Goal: Task Accomplishment & Management: Use online tool/utility

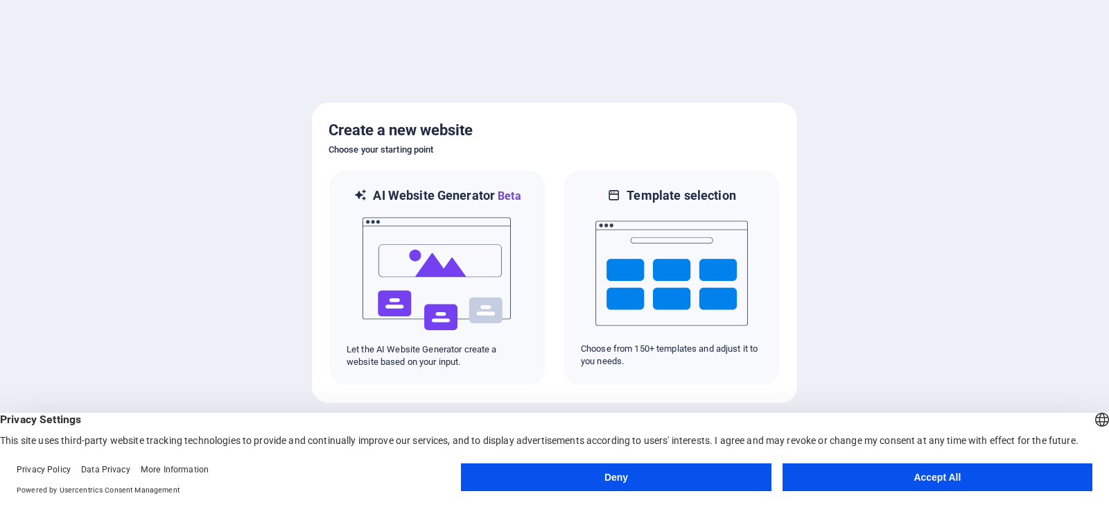
click at [681, 478] on button "Deny" at bounding box center [616, 477] width 310 height 28
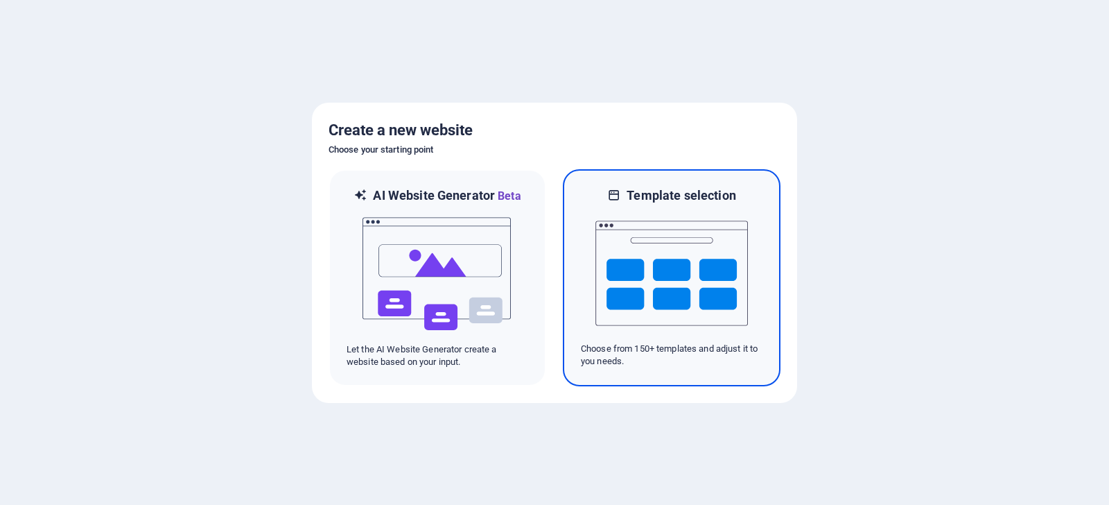
click at [640, 302] on img at bounding box center [671, 273] width 152 height 139
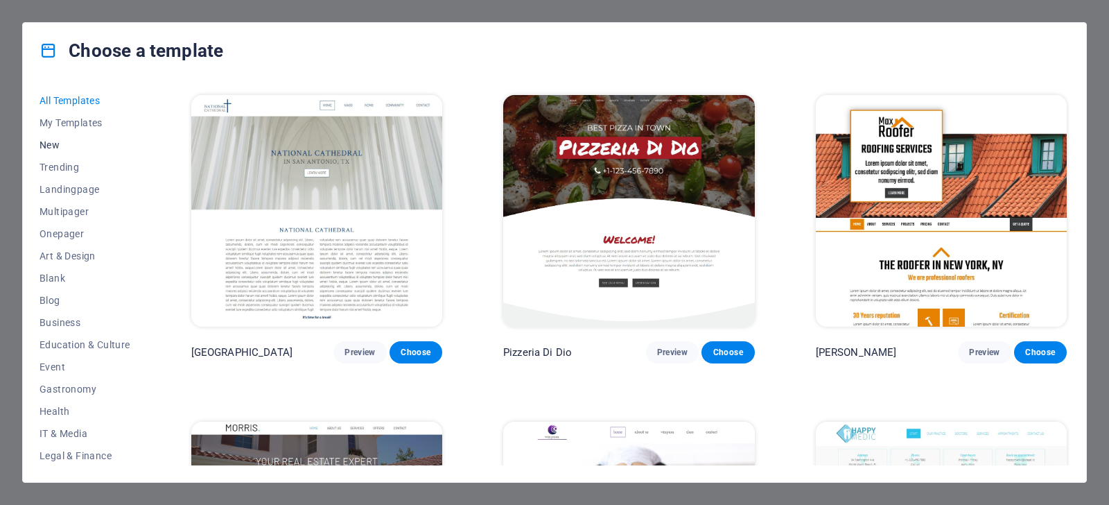
click at [65, 148] on span "New" at bounding box center [85, 144] width 91 height 11
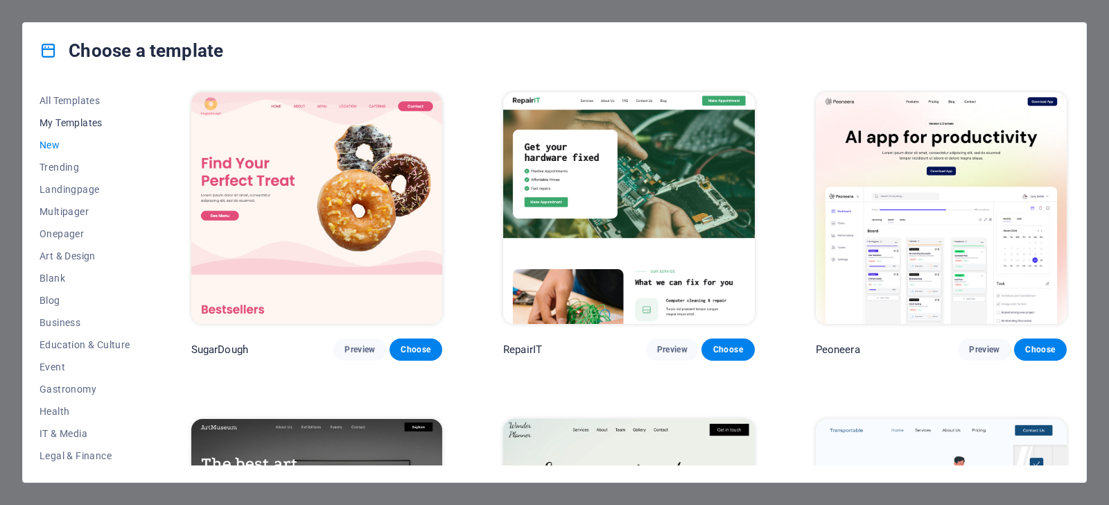
click at [81, 127] on span "My Templates" at bounding box center [85, 122] width 91 height 11
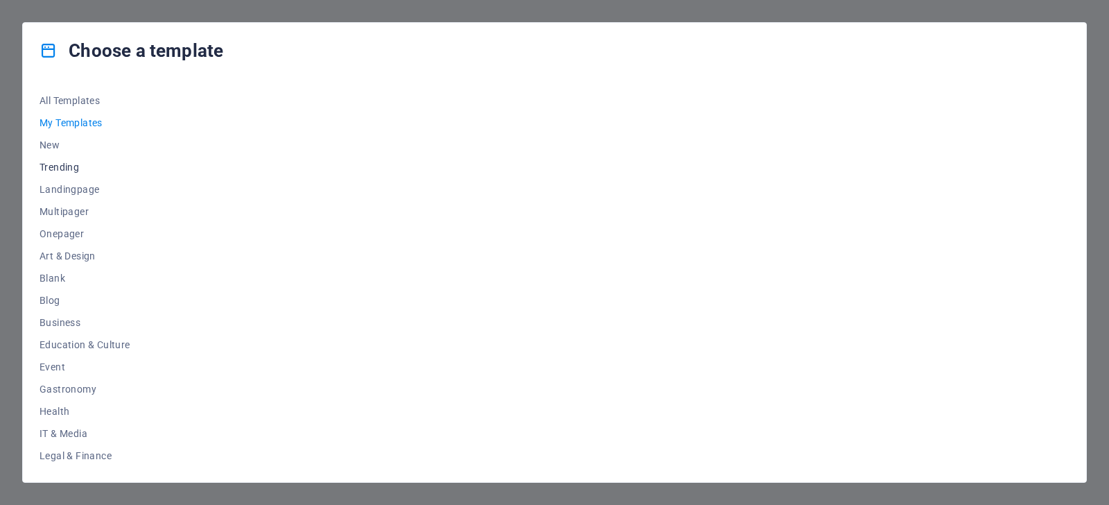
click at [69, 170] on span "Trending" at bounding box center [85, 166] width 91 height 11
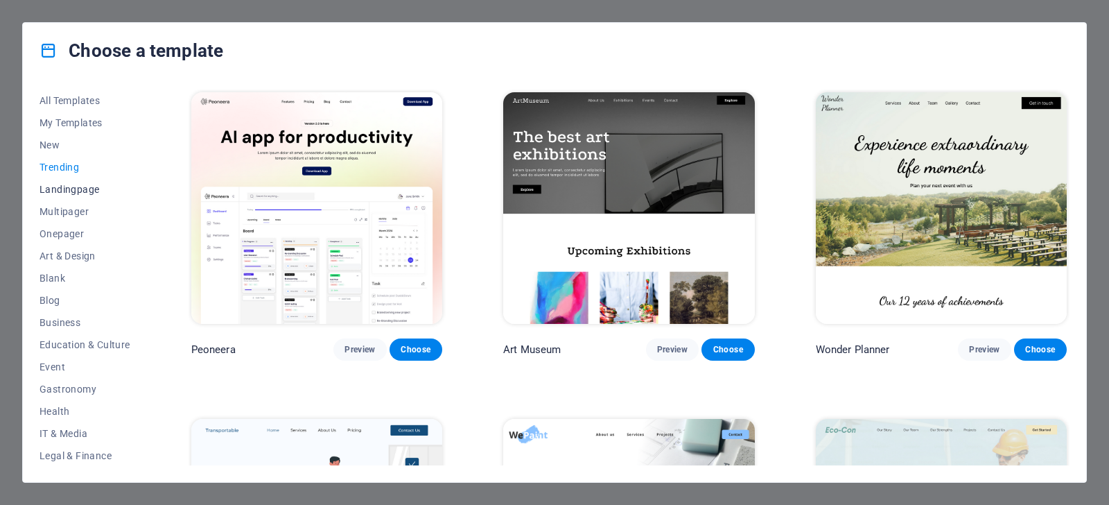
click at [69, 189] on span "Landingpage" at bounding box center [85, 189] width 91 height 11
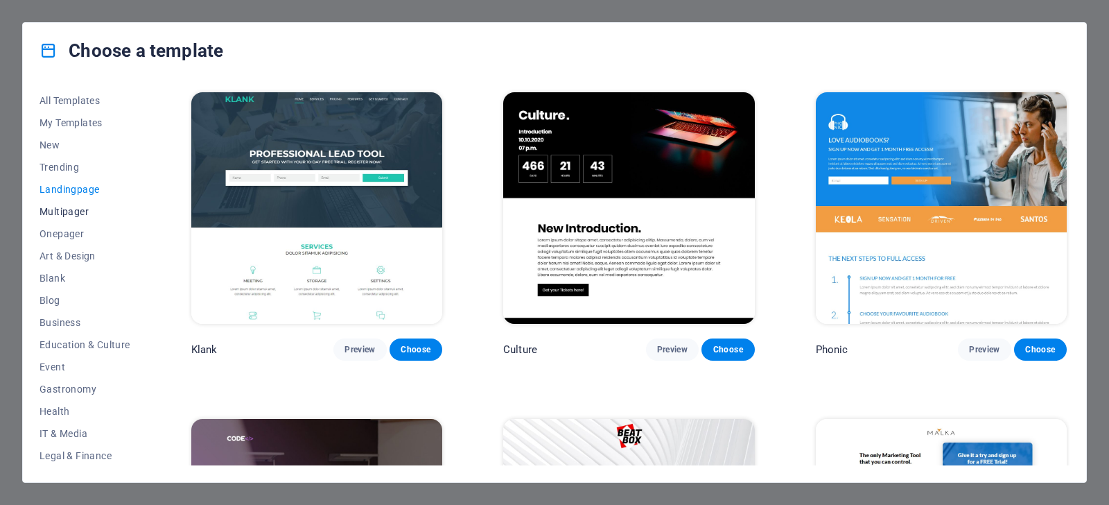
click at [67, 215] on span "Multipager" at bounding box center [85, 211] width 91 height 11
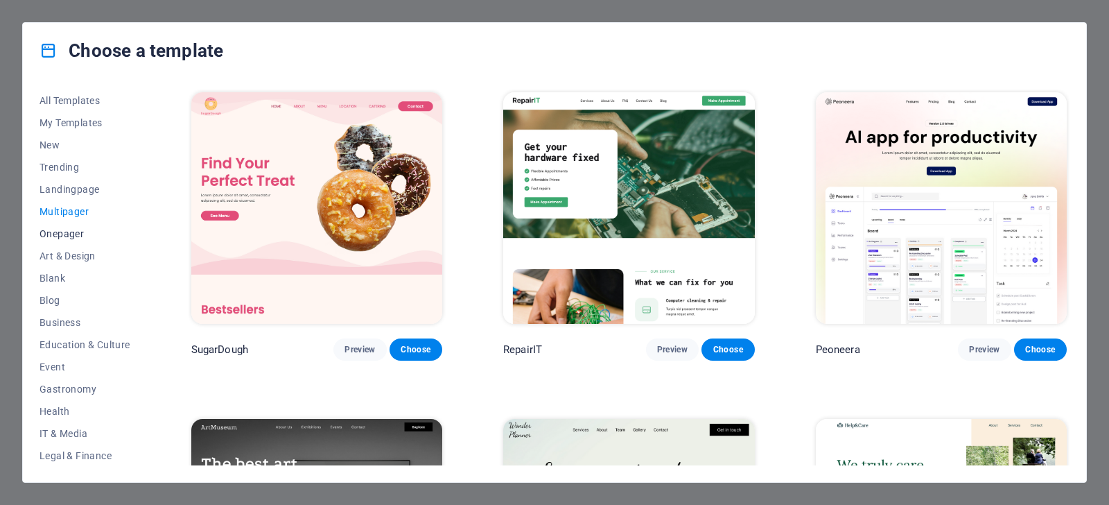
click at [69, 235] on span "Onepager" at bounding box center [85, 233] width 91 height 11
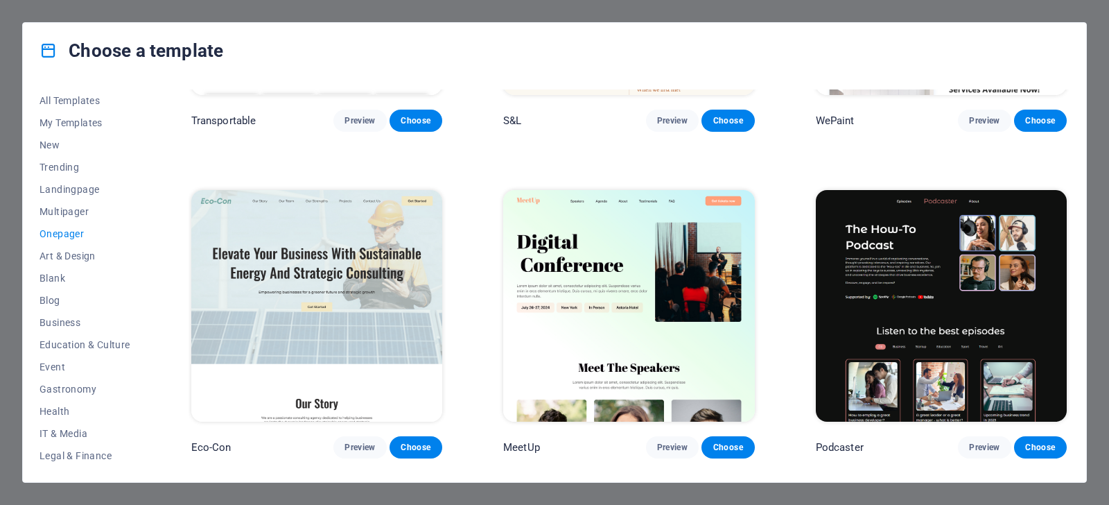
scroll to position [146, 0]
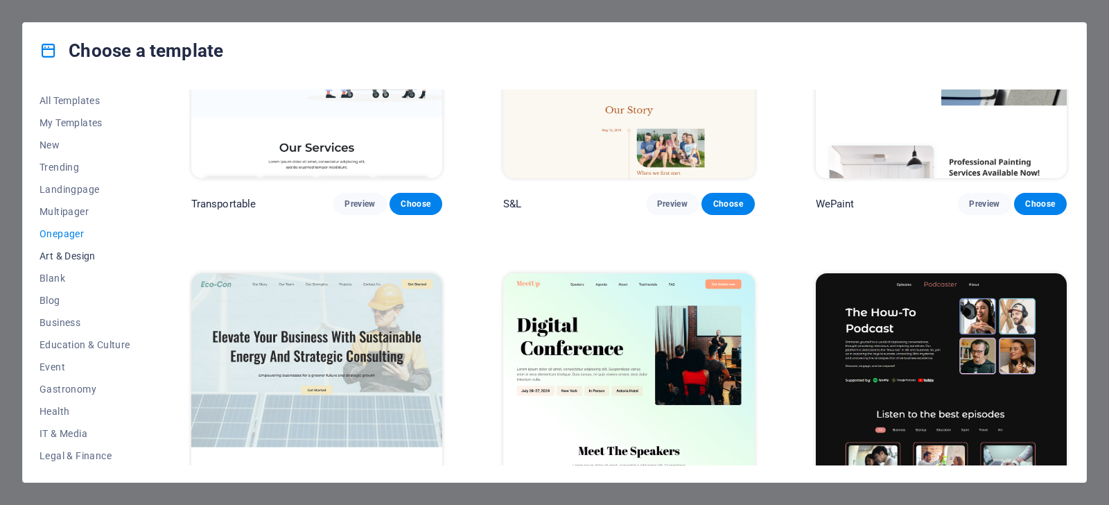
click at [62, 258] on span "Art & Design" at bounding box center [85, 255] width 91 height 11
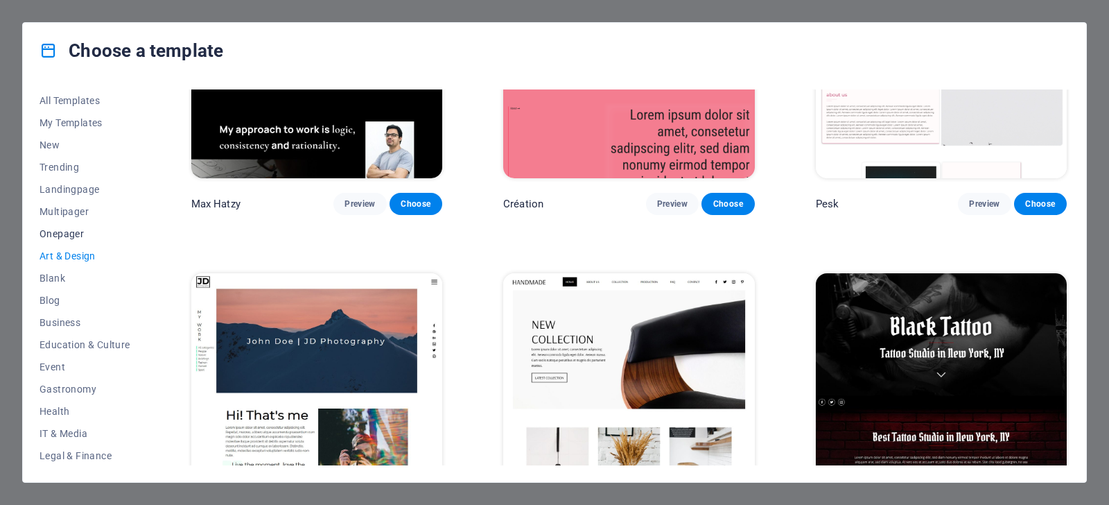
click at [63, 236] on span "Onepager" at bounding box center [85, 233] width 91 height 11
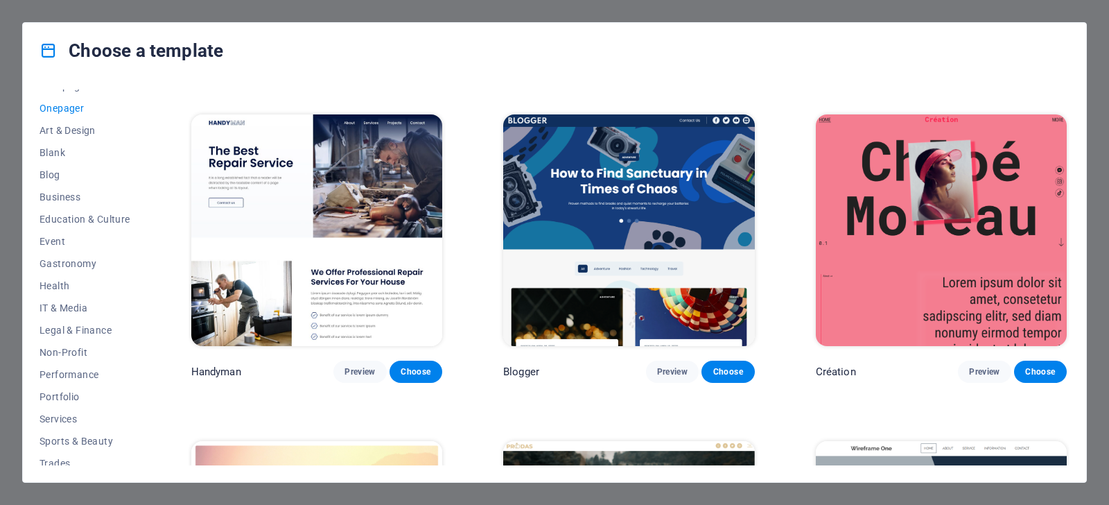
scroll to position [179, 0]
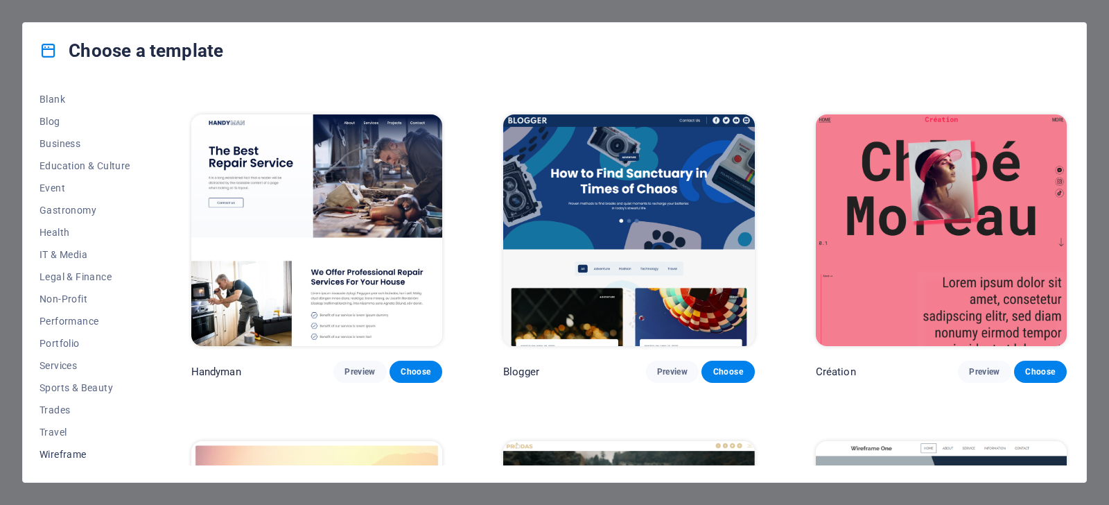
click at [70, 456] on span "Wireframe" at bounding box center [85, 453] width 91 height 11
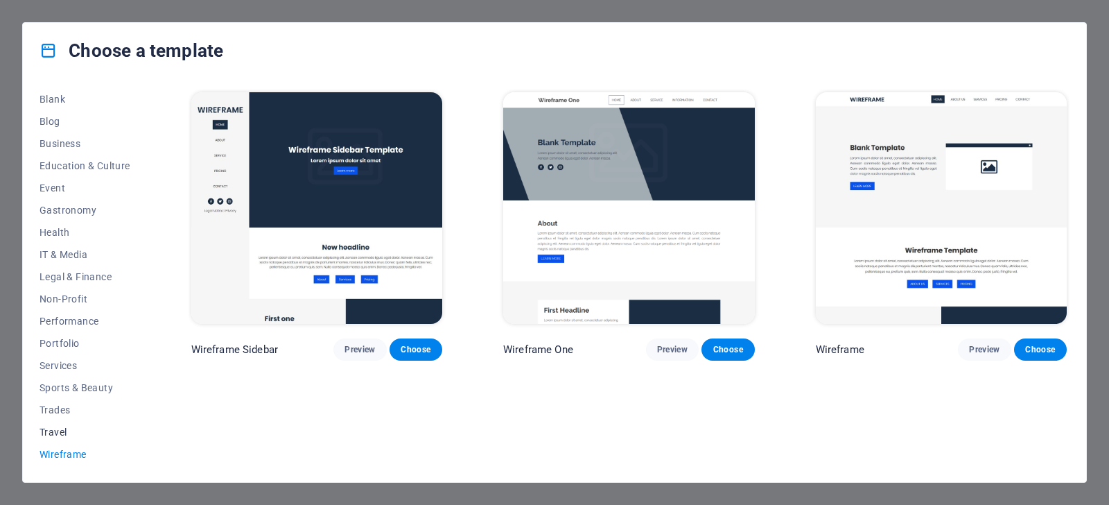
click at [62, 439] on button "Travel" at bounding box center [85, 432] width 91 height 22
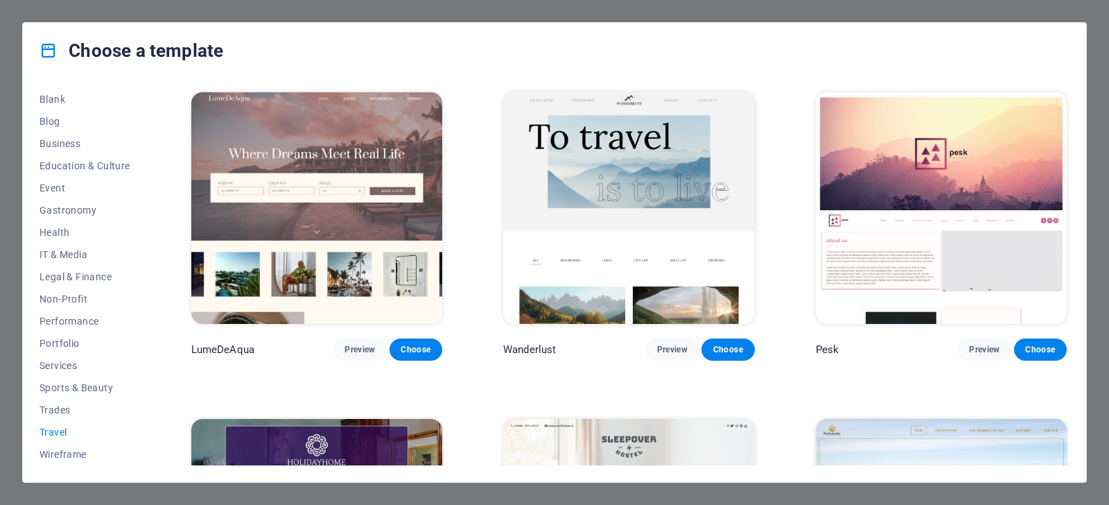
click at [58, 423] on button "Travel" at bounding box center [85, 432] width 91 height 22
click at [67, 389] on span "Sports & Beauty" at bounding box center [85, 387] width 91 height 11
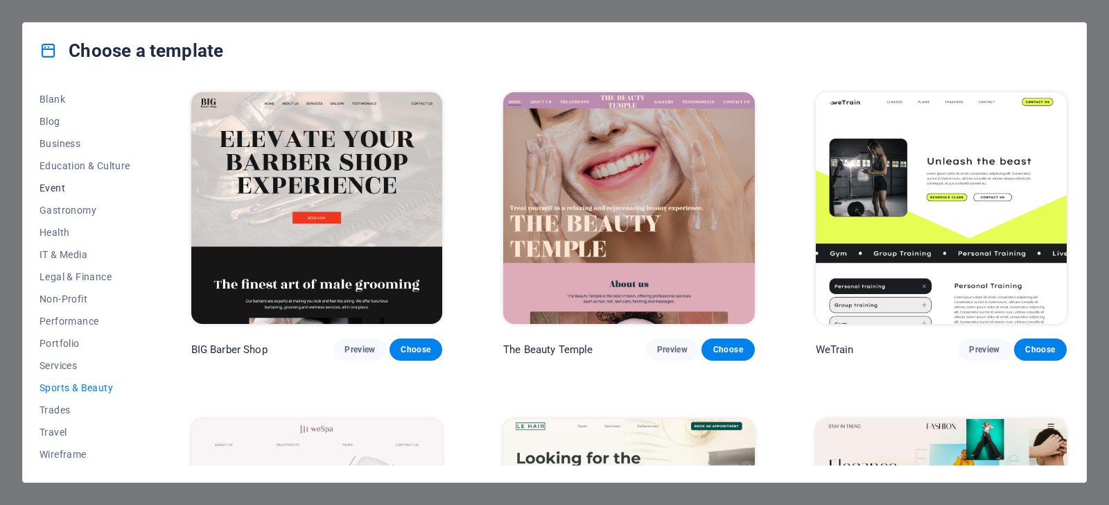
click at [57, 189] on span "Event" at bounding box center [85, 187] width 91 height 11
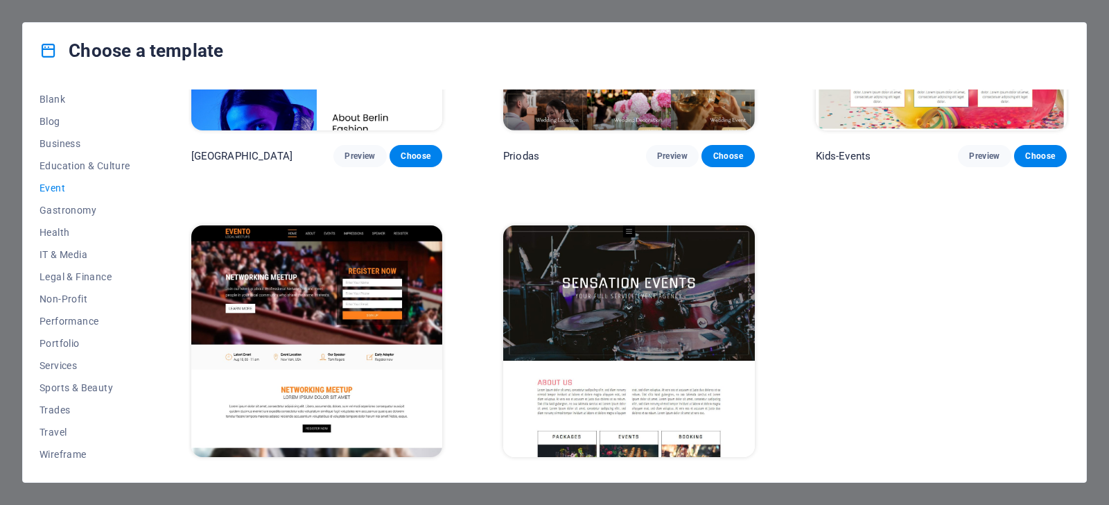
scroll to position [527, 0]
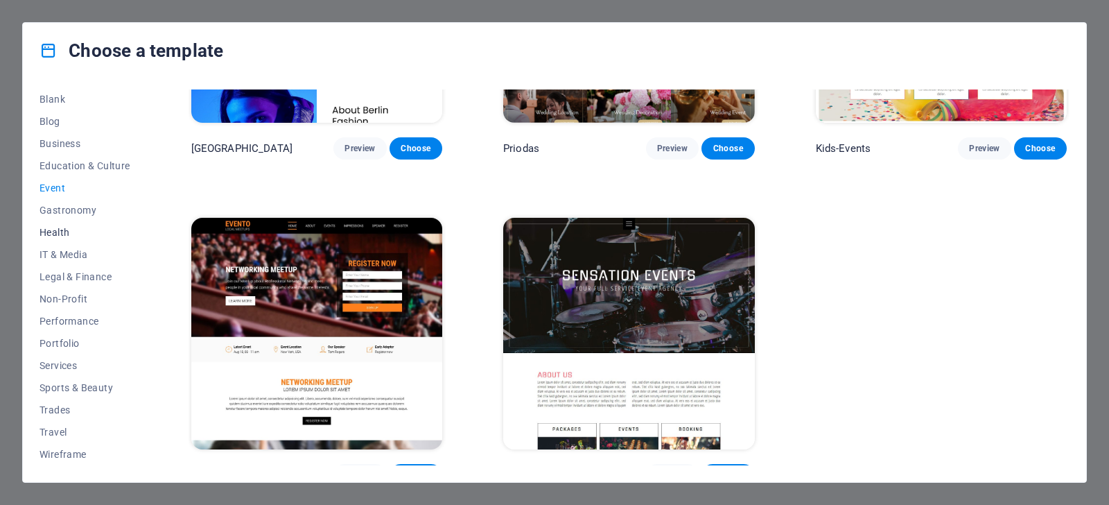
click at [52, 229] on span "Health" at bounding box center [85, 232] width 91 height 11
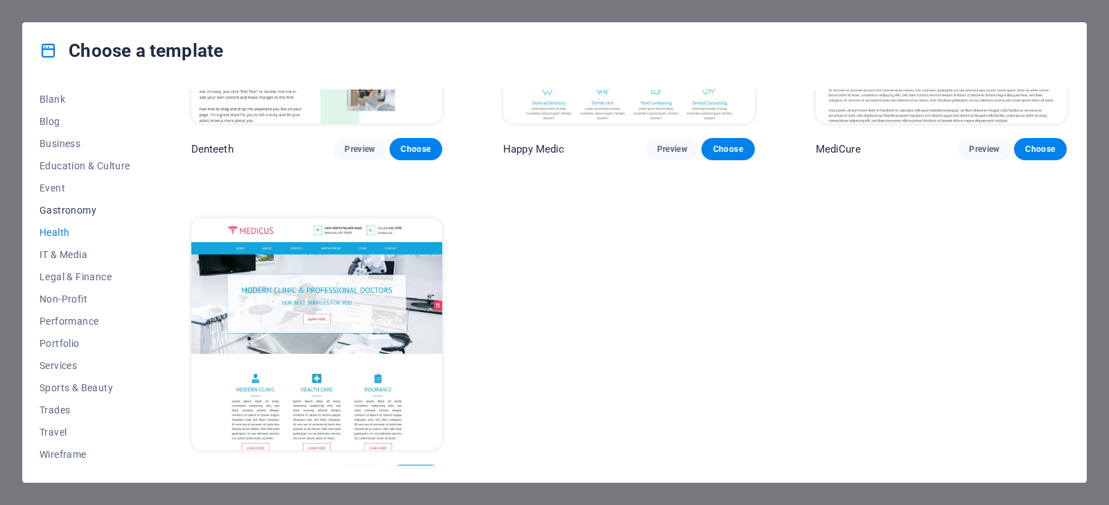
click at [72, 210] on span "Gastronomy" at bounding box center [85, 209] width 91 height 11
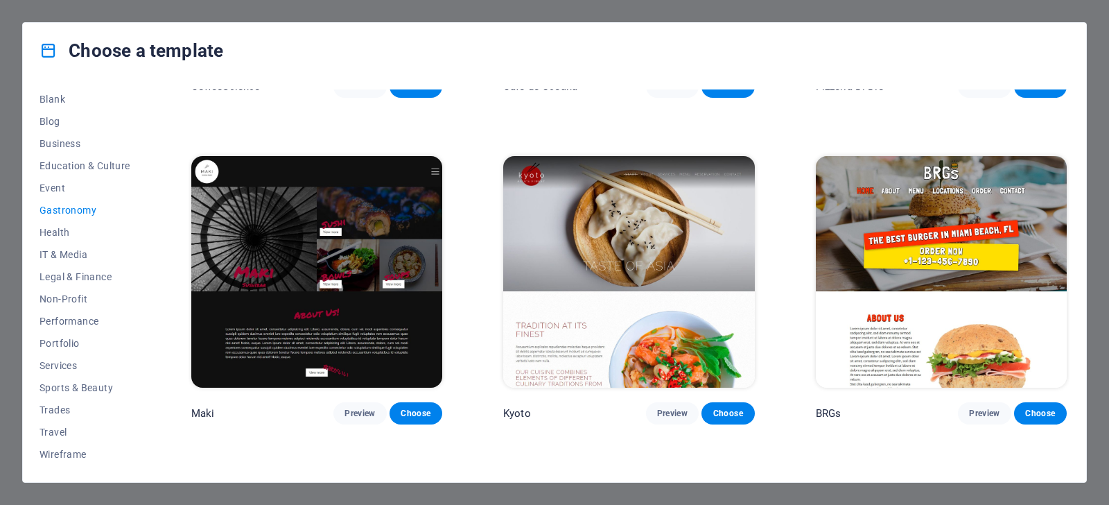
scroll to position [610, 0]
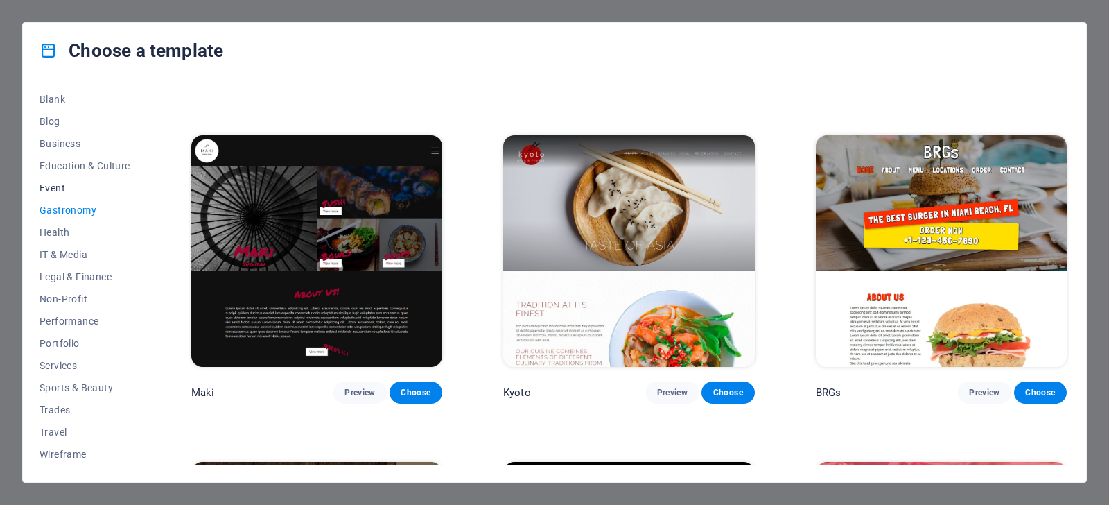
click at [64, 182] on button "Event" at bounding box center [85, 188] width 91 height 22
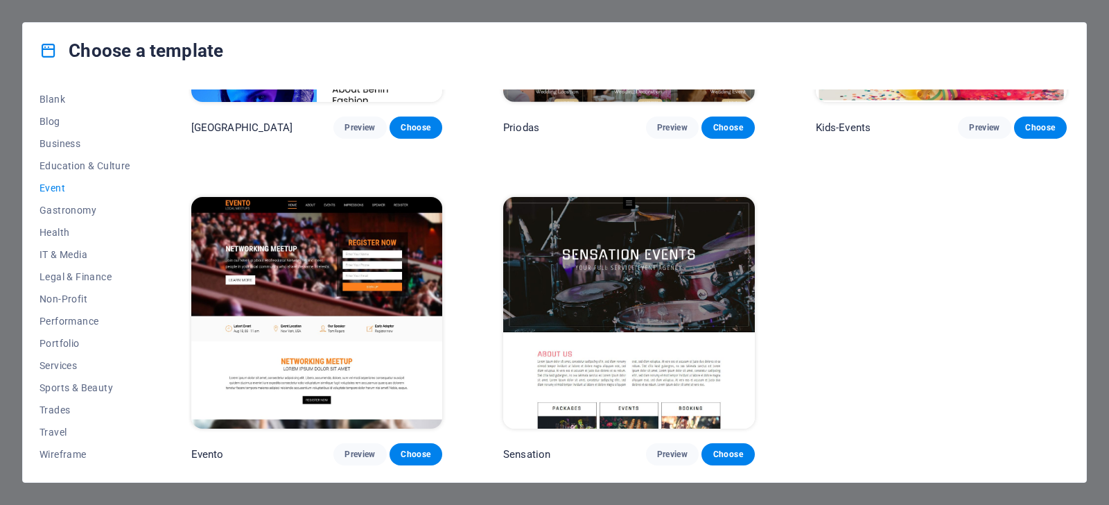
scroll to position [527, 0]
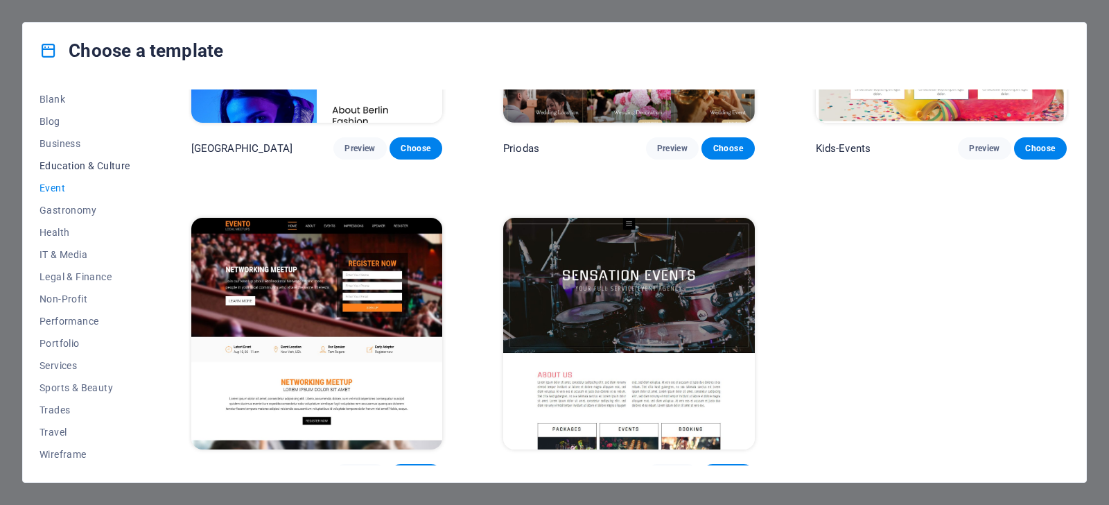
click at [71, 164] on span "Education & Culture" at bounding box center [85, 165] width 91 height 11
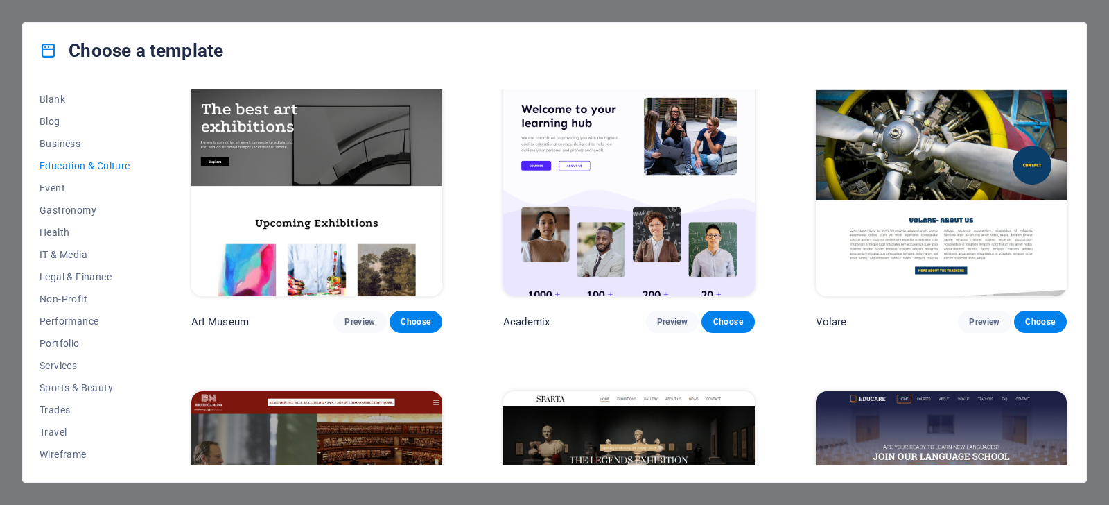
scroll to position [0, 0]
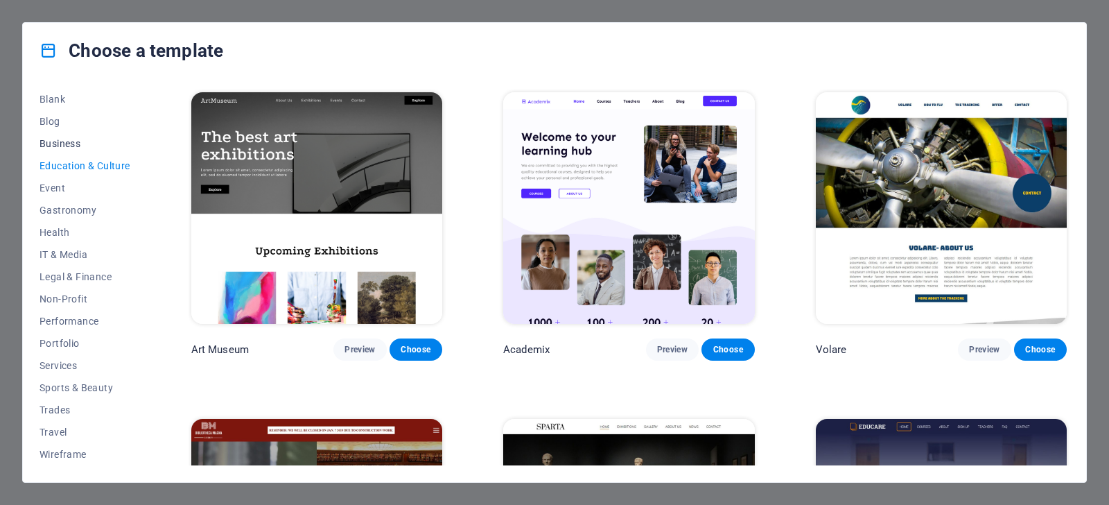
click at [66, 140] on span "Business" at bounding box center [85, 143] width 91 height 11
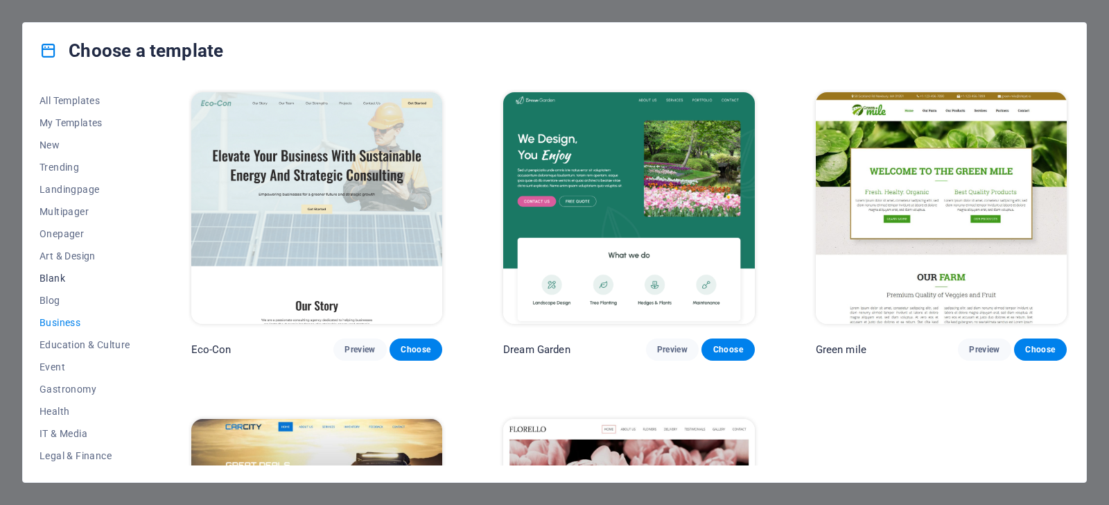
click at [60, 278] on span "Blank" at bounding box center [85, 277] width 91 height 11
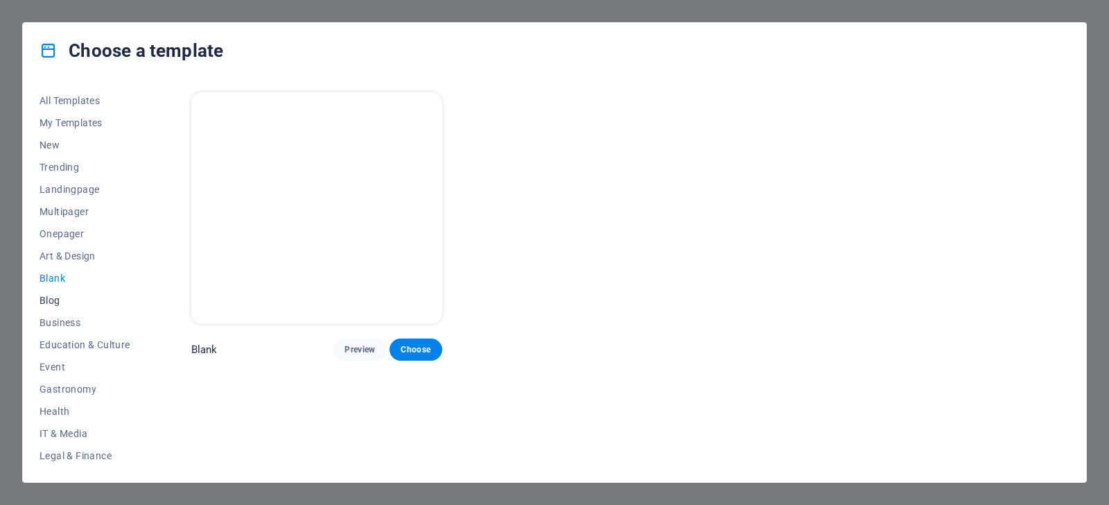
click at [53, 300] on span "Blog" at bounding box center [85, 300] width 91 height 11
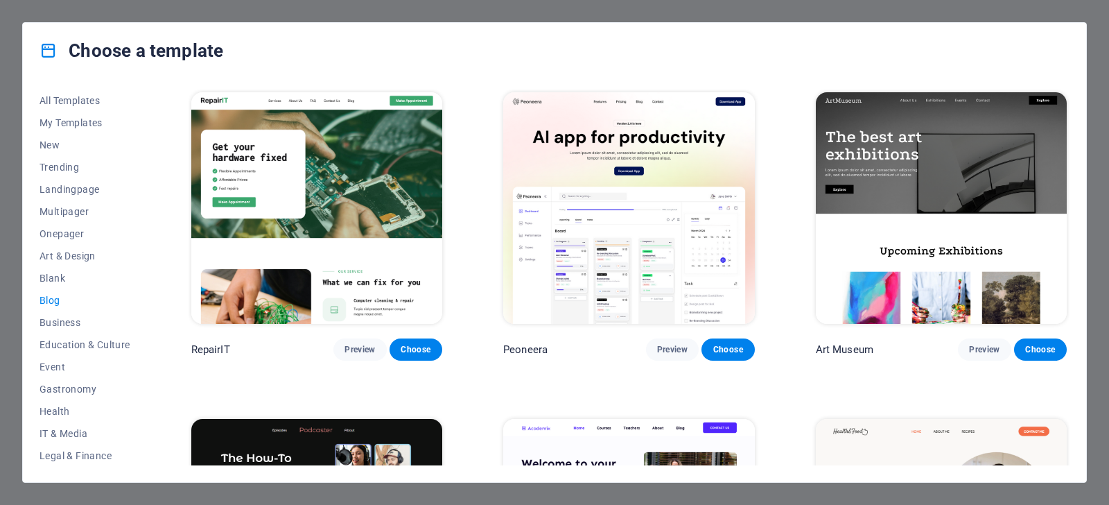
click at [51, 289] on button "Blog" at bounding box center [85, 300] width 91 height 22
click at [52, 274] on span "Blank" at bounding box center [85, 277] width 91 height 11
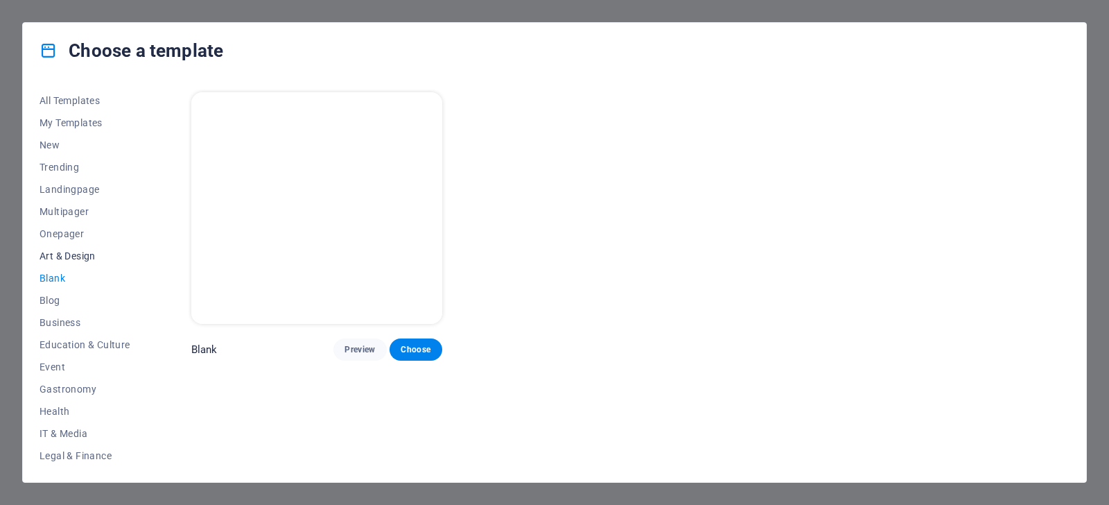
click at [69, 250] on button "Art & Design" at bounding box center [85, 256] width 91 height 22
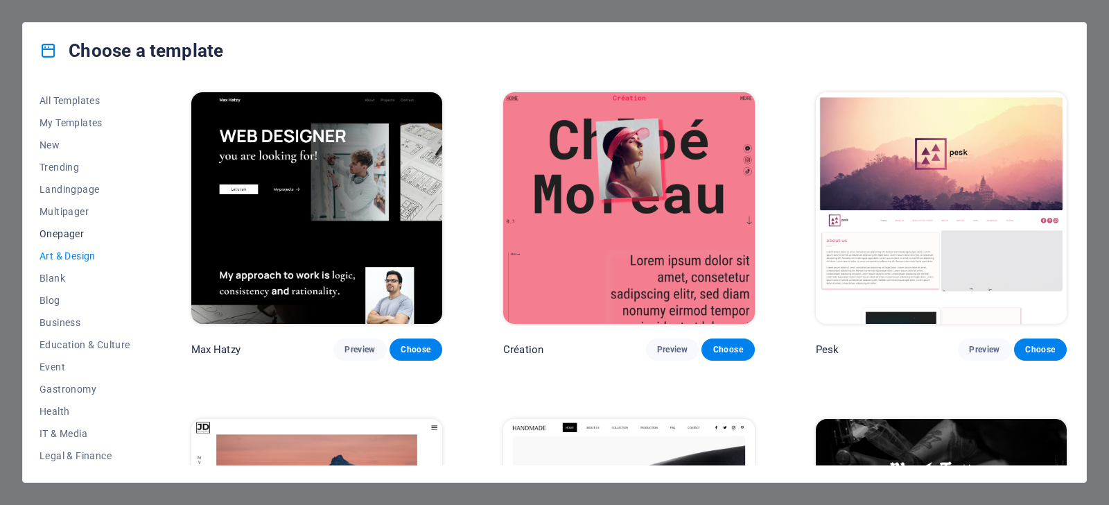
click at [58, 234] on span "Onepager" at bounding box center [85, 233] width 91 height 11
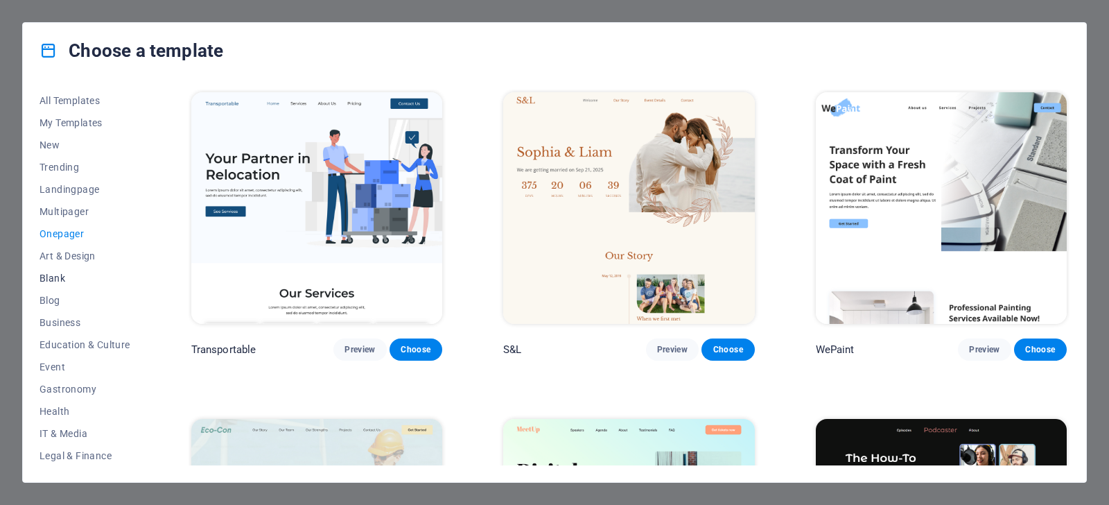
click at [53, 281] on span "Blank" at bounding box center [85, 277] width 91 height 11
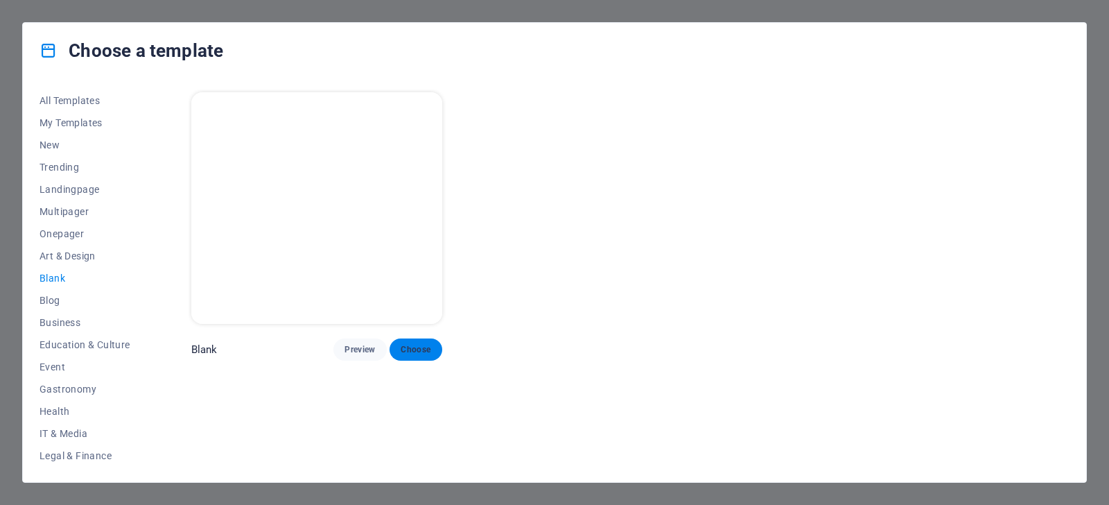
click at [406, 344] on span "Choose" at bounding box center [416, 349] width 30 height 11
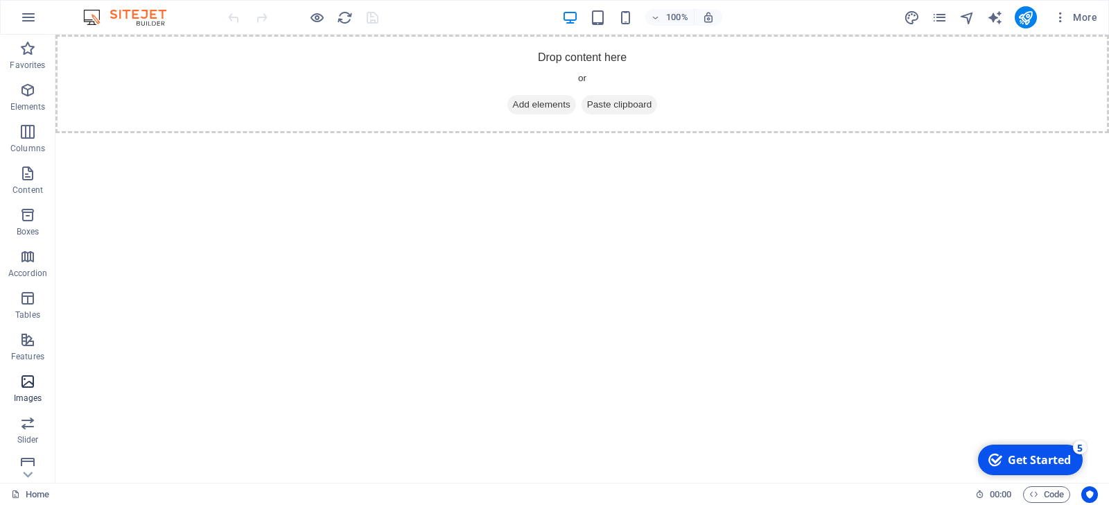
click at [25, 376] on icon "button" at bounding box center [27, 381] width 17 height 17
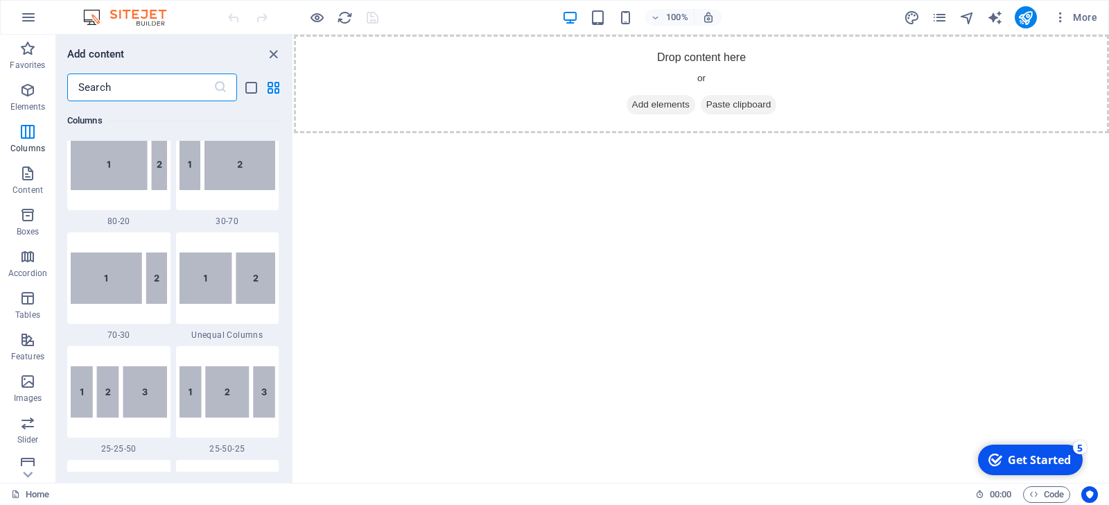
scroll to position [1440, 0]
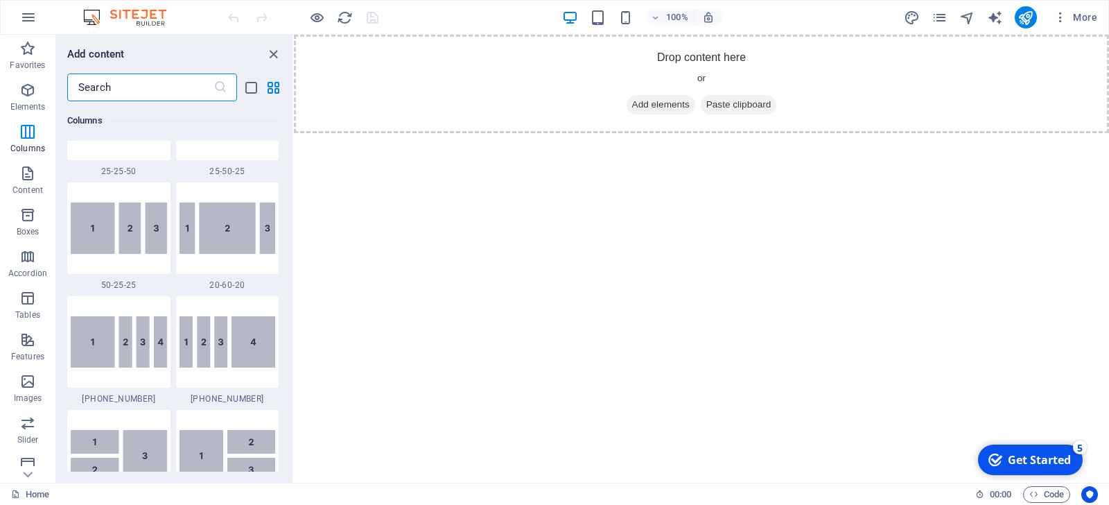
drag, startPoint x: 283, startPoint y: 293, endPoint x: 10, endPoint y: 119, distance: 323.8
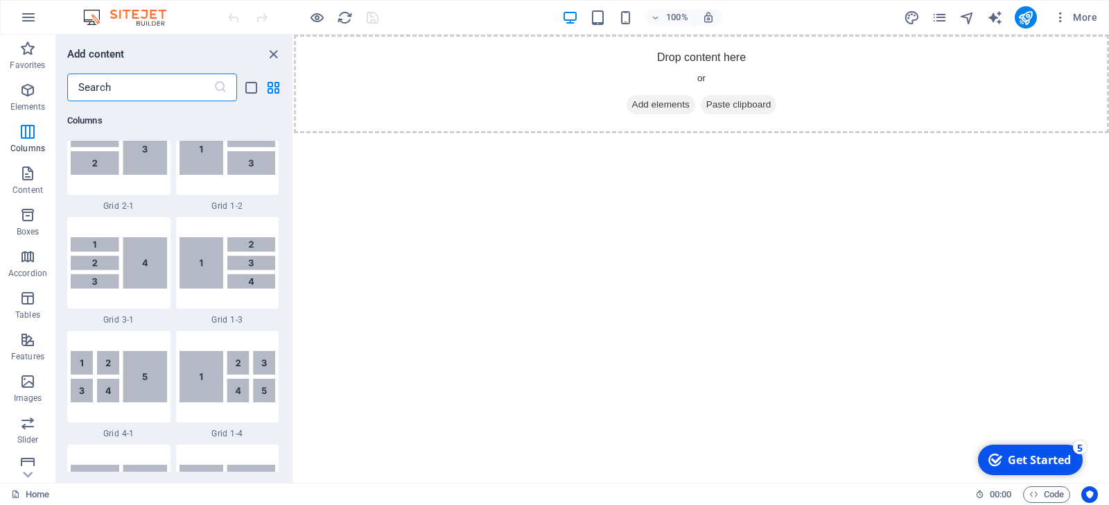
scroll to position [1752, 0]
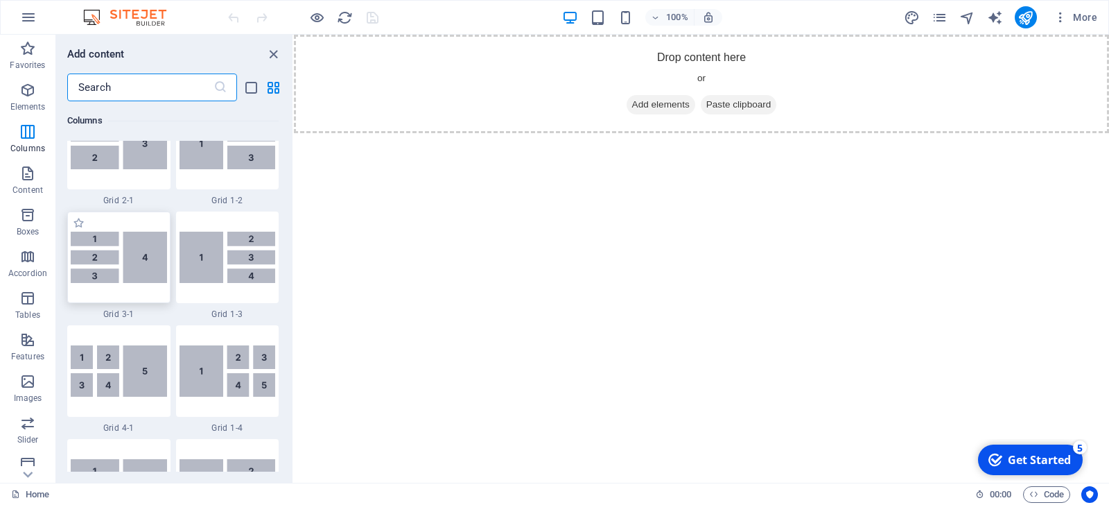
click at [106, 261] on img at bounding box center [119, 256] width 96 height 51
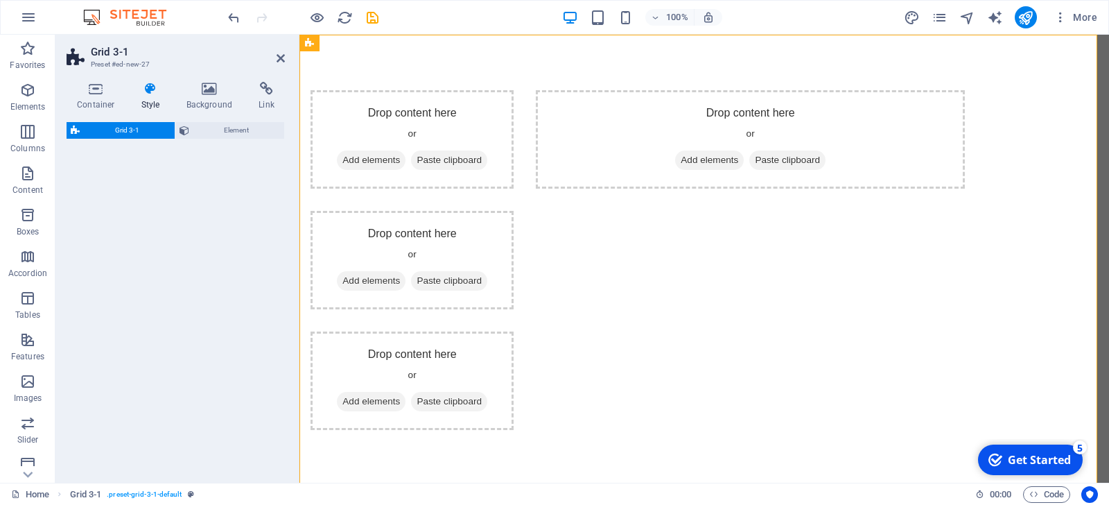
select select "rem"
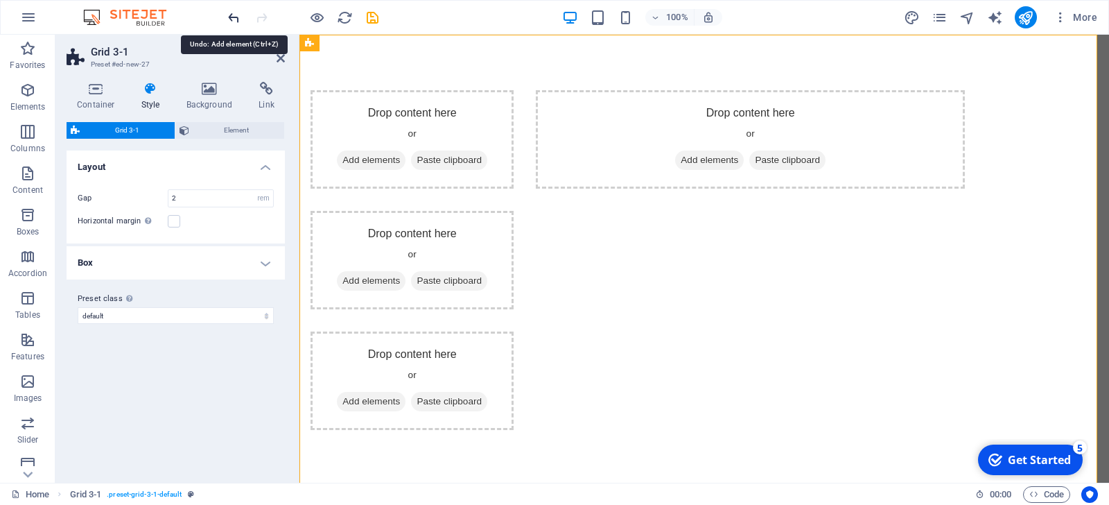
click at [231, 17] on icon "undo" at bounding box center [234, 18] width 16 height 16
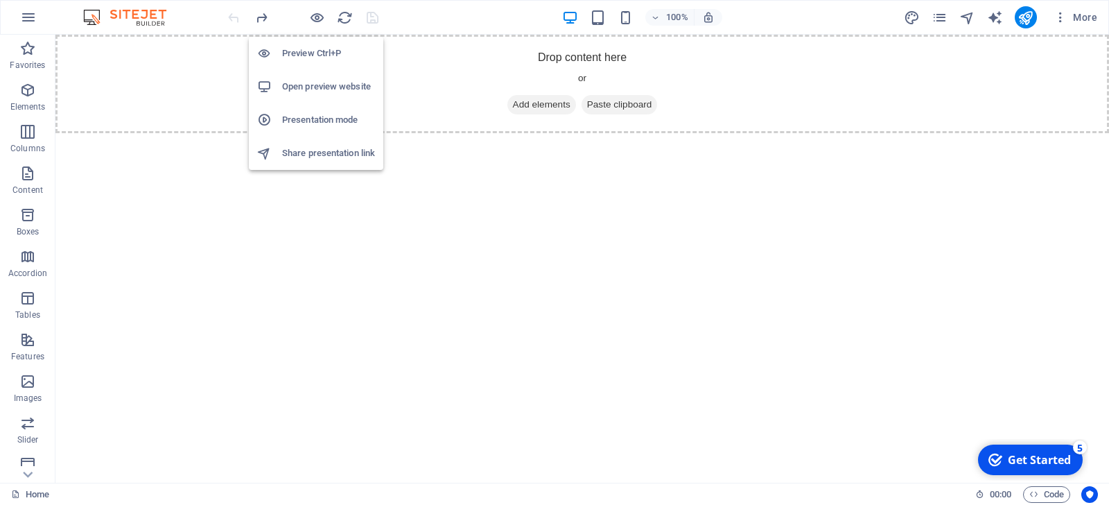
click at [314, 51] on h6 "Preview Ctrl+P" at bounding box center [328, 53] width 93 height 17
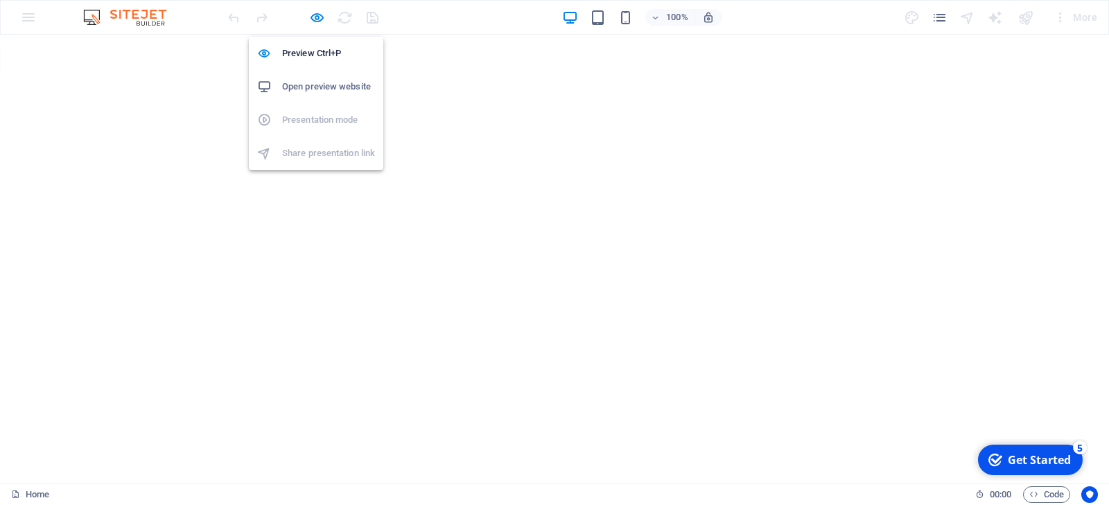
click at [321, 90] on h6 "Open preview website" at bounding box center [328, 86] width 93 height 17
click at [320, 14] on icon "button" at bounding box center [317, 18] width 16 height 16
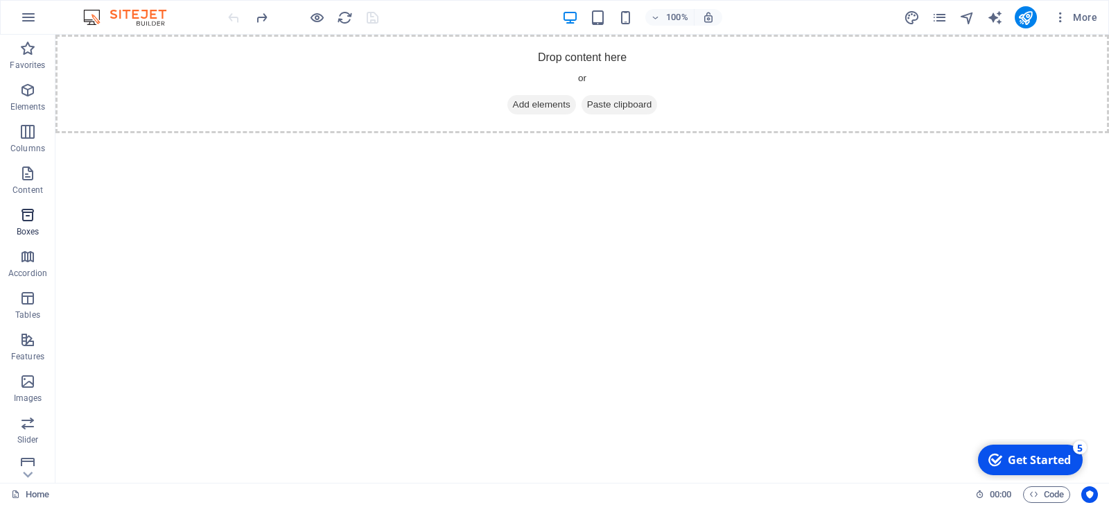
click at [27, 213] on icon "button" at bounding box center [27, 215] width 17 height 17
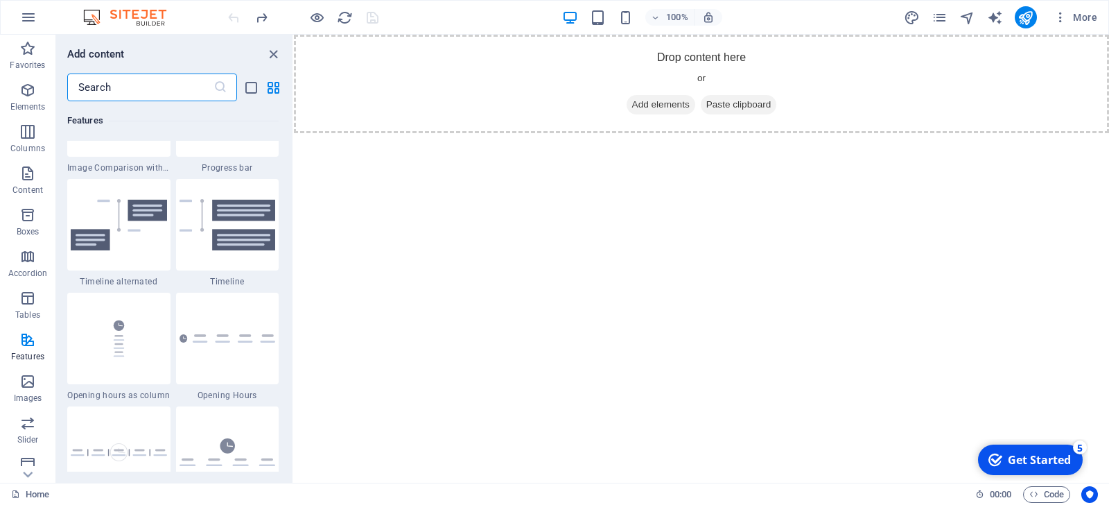
scroll to position [5923, 0]
